Goal: Task Accomplishment & Management: Manage account settings

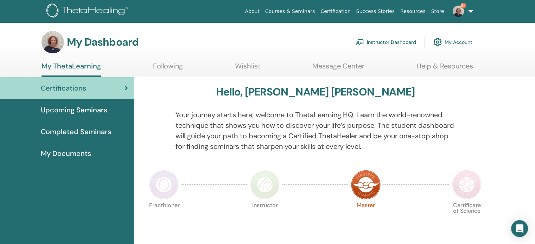
click at [395, 42] on link "Instructor Dashboard" at bounding box center [386, 41] width 61 height 15
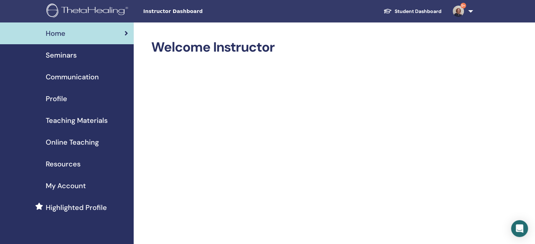
click at [63, 56] on span "Seminars" at bounding box center [61, 55] width 31 height 11
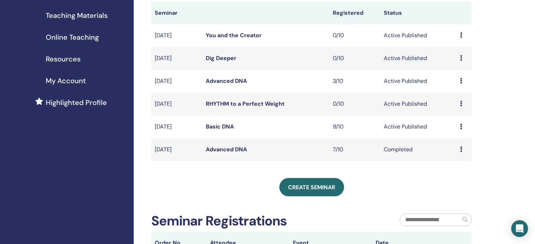
scroll to position [106, 0]
click at [214, 128] on link "Basic DNA" at bounding box center [220, 126] width 28 height 7
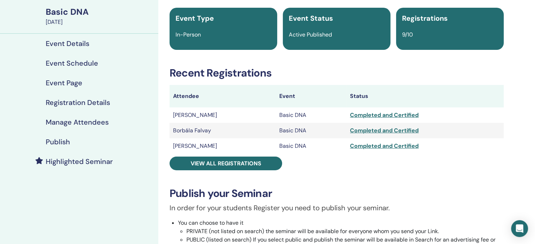
scroll to position [70, 0]
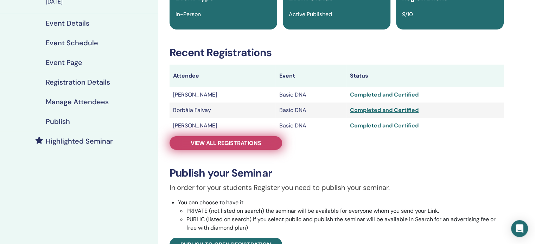
click at [231, 143] on span "View all registrations" at bounding box center [226, 143] width 71 height 7
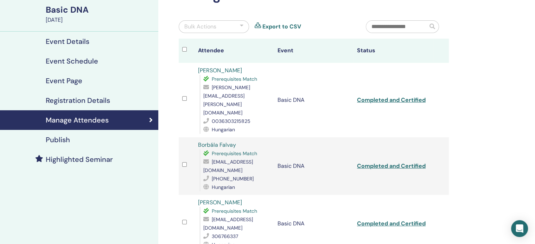
scroll to position [35, 0]
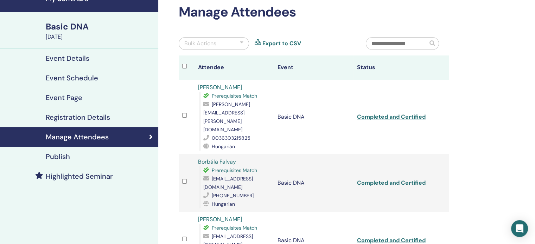
click at [383, 179] on link "Completed and Certified" at bounding box center [391, 182] width 69 height 7
click at [384, 113] on link "Completed and Certified" at bounding box center [391, 116] width 69 height 7
